Goal: Communication & Community: Answer question/provide support

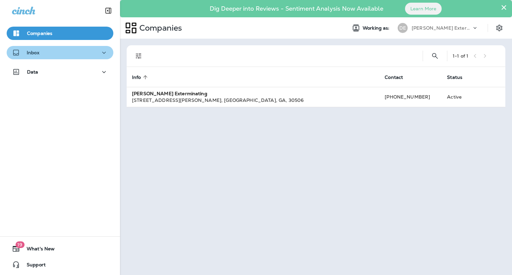
click at [96, 53] on div "Inbox" at bounding box center [60, 53] width 96 height 8
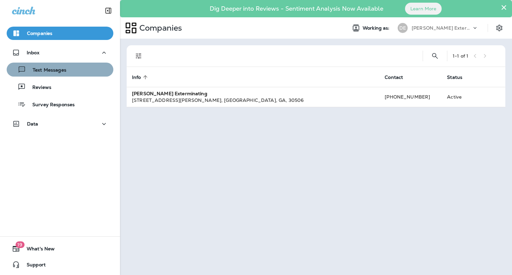
click at [62, 72] on p "Text Messages" at bounding box center [46, 70] width 40 height 6
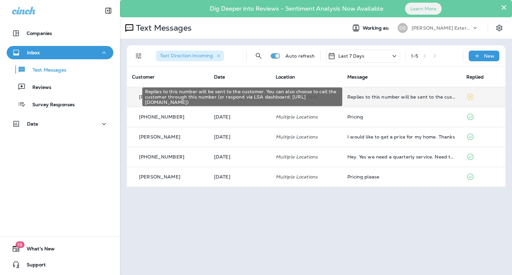
click at [365, 96] on div "Replies to this number will be sent to the customer. You can also choose to cal…" at bounding box center [401, 96] width 108 height 5
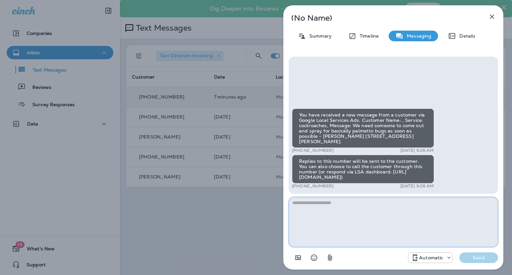
click at [357, 211] on textarea at bounding box center [392, 222] width 209 height 50
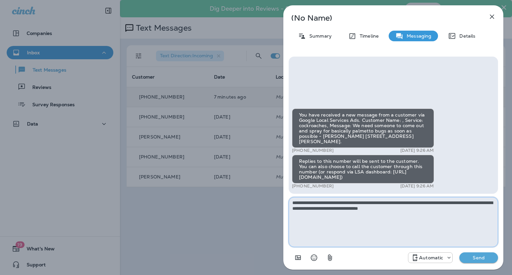
type textarea "**********"
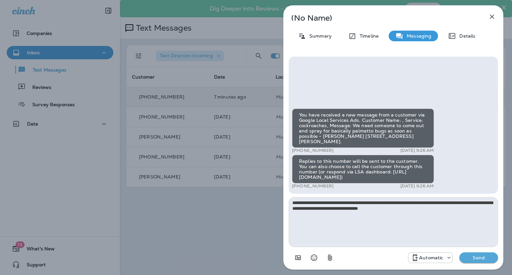
click at [484, 259] on p "Send" at bounding box center [478, 258] width 28 height 6
